Goal: Task Accomplishment & Management: Use online tool/utility

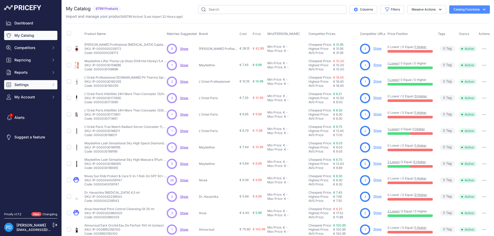
click at [25, 84] on span "Settings" at bounding box center [31, 84] width 34 height 5
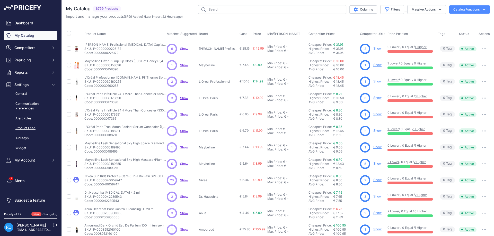
click at [29, 129] on link "Product Feed" at bounding box center [30, 128] width 53 height 9
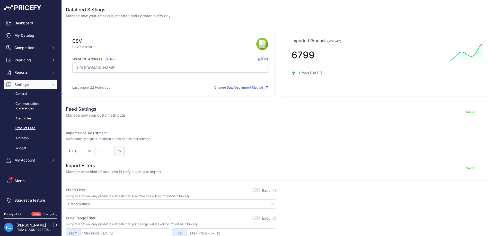
scroll to position [116, 0]
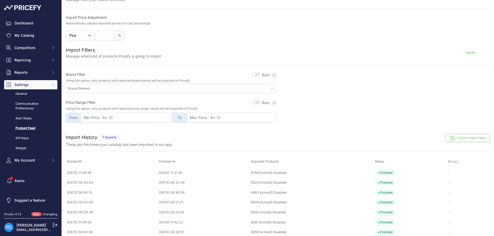
click at [460, 139] on button "Launch Import Now" at bounding box center [467, 138] width 45 height 8
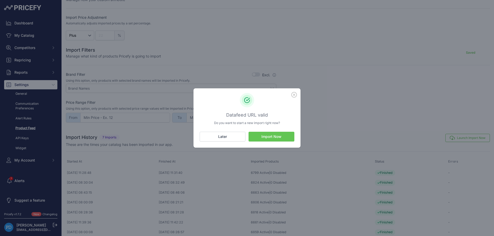
click at [277, 137] on button "Import Now" at bounding box center [271, 137] width 46 height 10
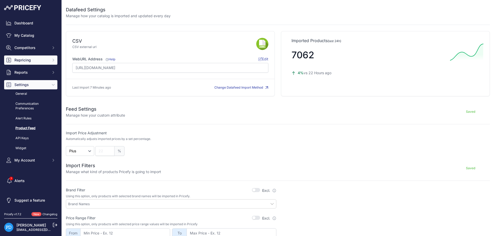
click at [39, 62] on span "Repricing" at bounding box center [31, 60] width 34 height 5
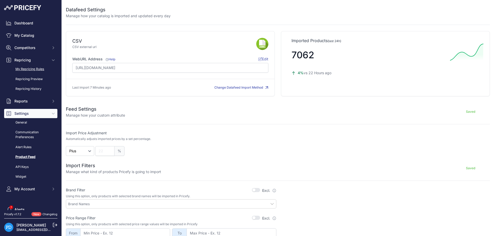
click at [36, 70] on link "My Repricing Rules" at bounding box center [30, 69] width 53 height 9
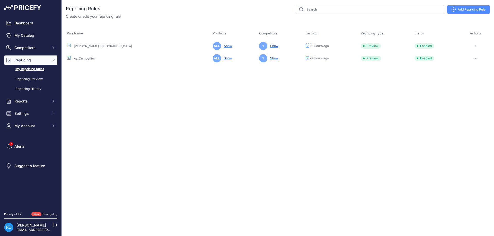
click at [475, 45] on button "button" at bounding box center [475, 45] width 10 height 7
click at [468, 73] on button "Reprice Now" at bounding box center [472, 73] width 33 height 8
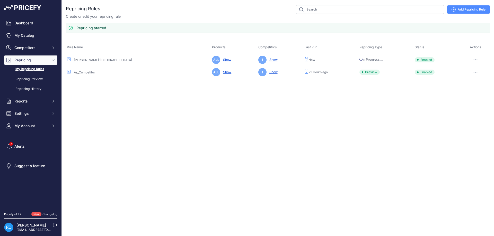
click at [477, 70] on button "button" at bounding box center [475, 72] width 10 height 7
click at [471, 100] on button "Reprice Now" at bounding box center [472, 99] width 33 height 8
